Goal: Transaction & Acquisition: Purchase product/service

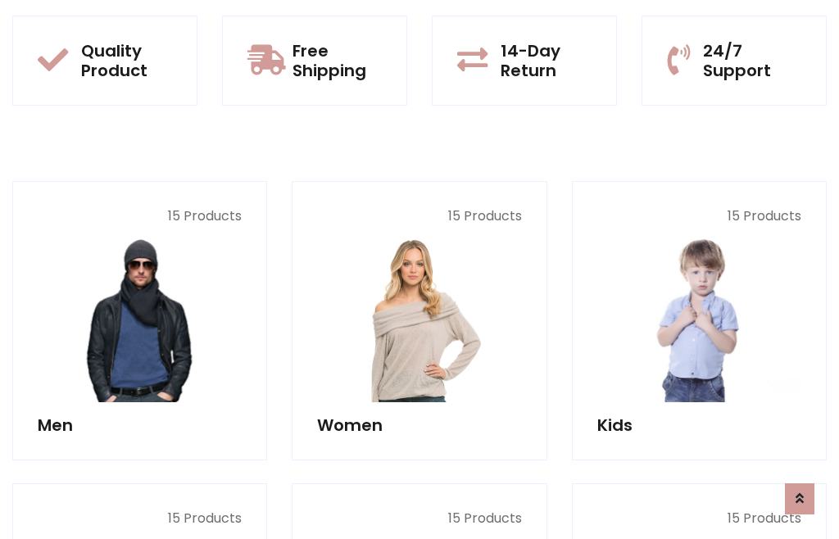
scroll to position [84, 0]
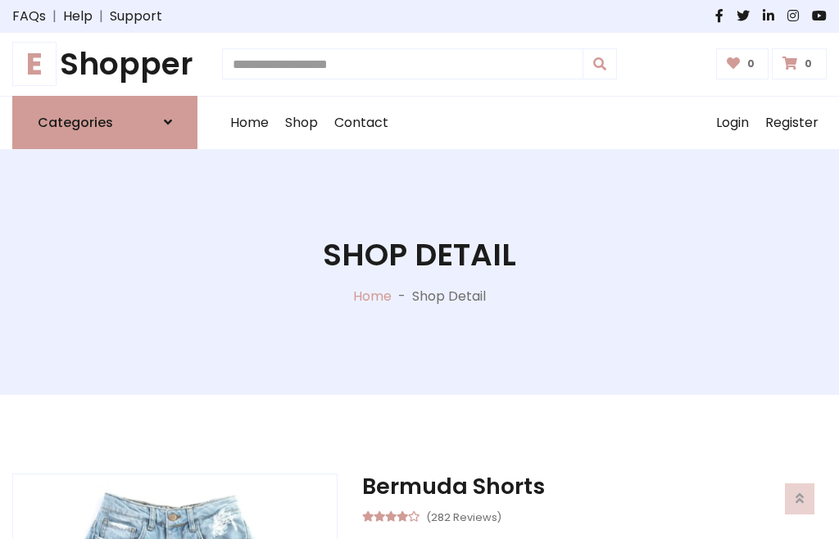
click at [105, 64] on h1 "E Shopper" at bounding box center [104, 64] width 185 height 37
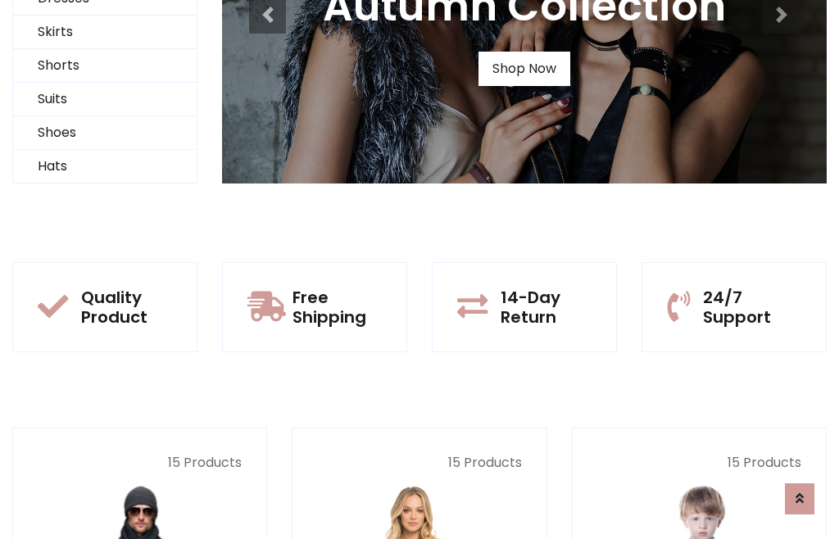
scroll to position [158, 0]
